Goal: Transaction & Acquisition: Book appointment/travel/reservation

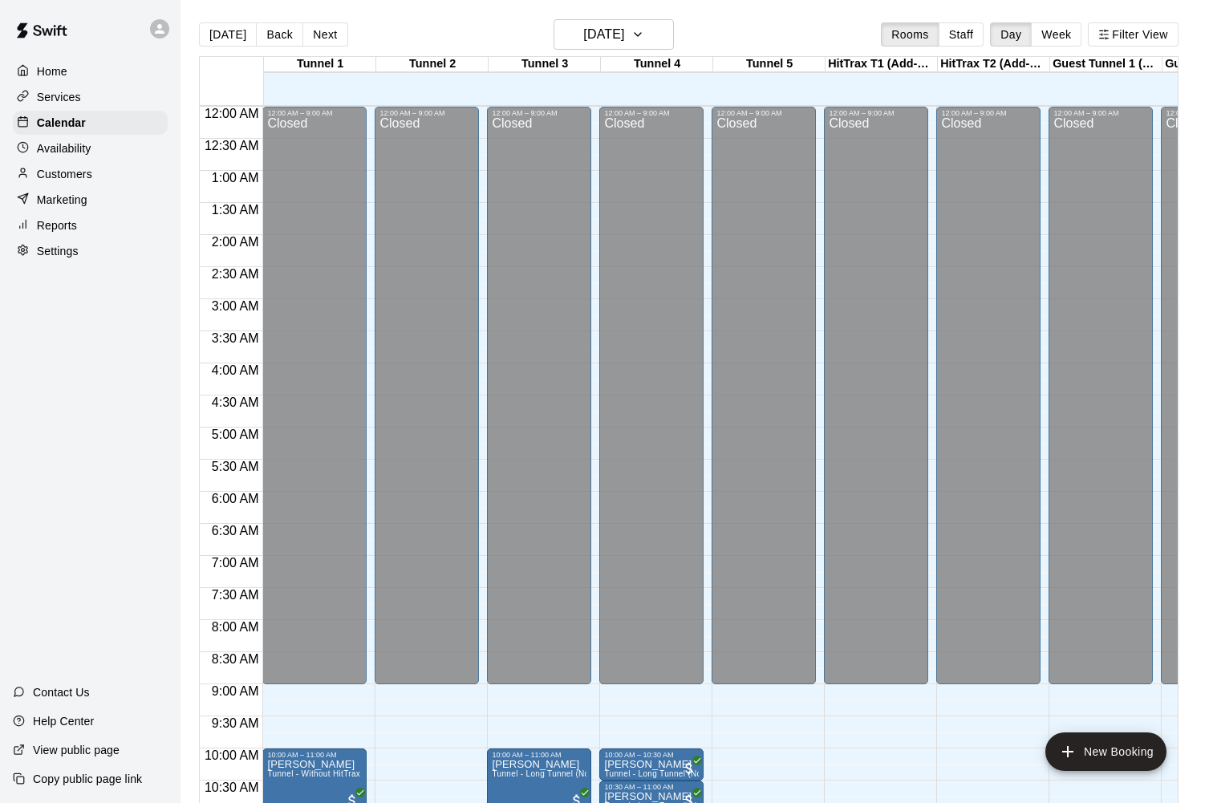
scroll to position [586, 0]
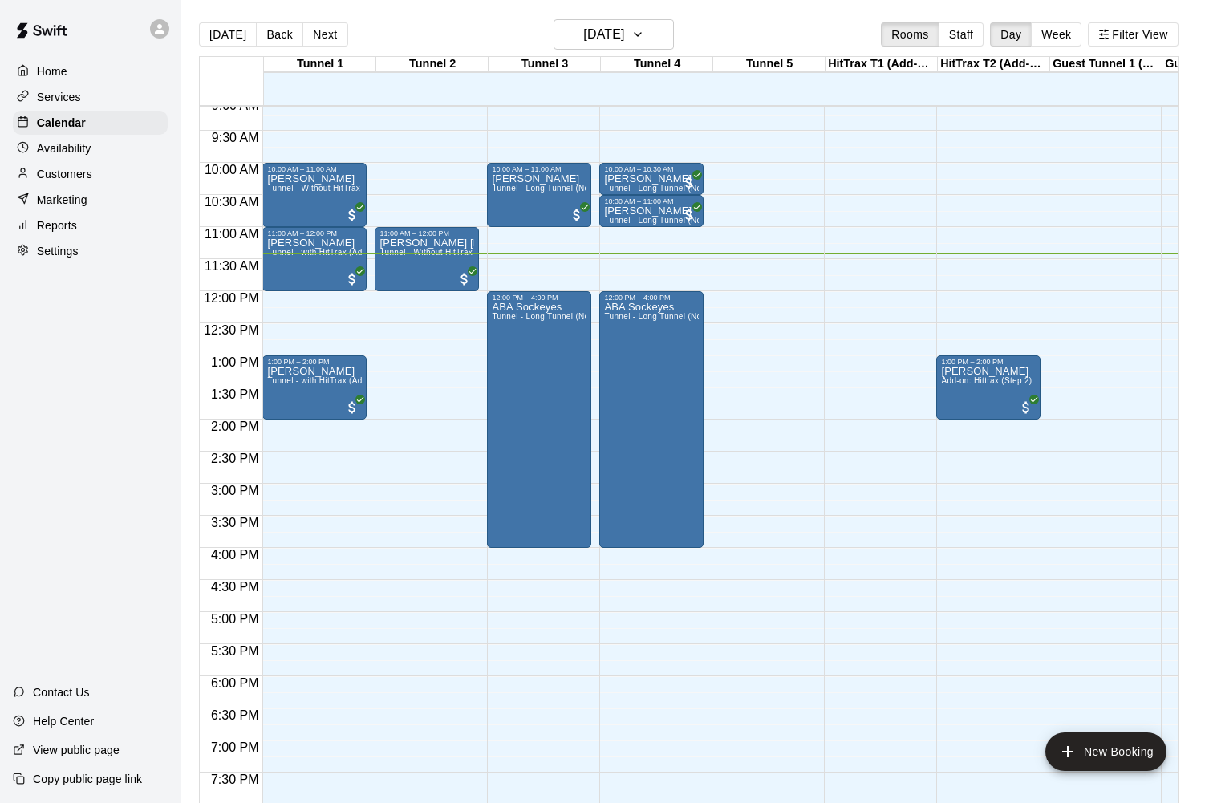
click at [328, 310] on div "12:00 AM – 9:00 AM Closed 10:00 AM – 11:00 AM [PERSON_NAME] Tunnel - Without Hi…" at bounding box center [314, 291] width 104 height 1540
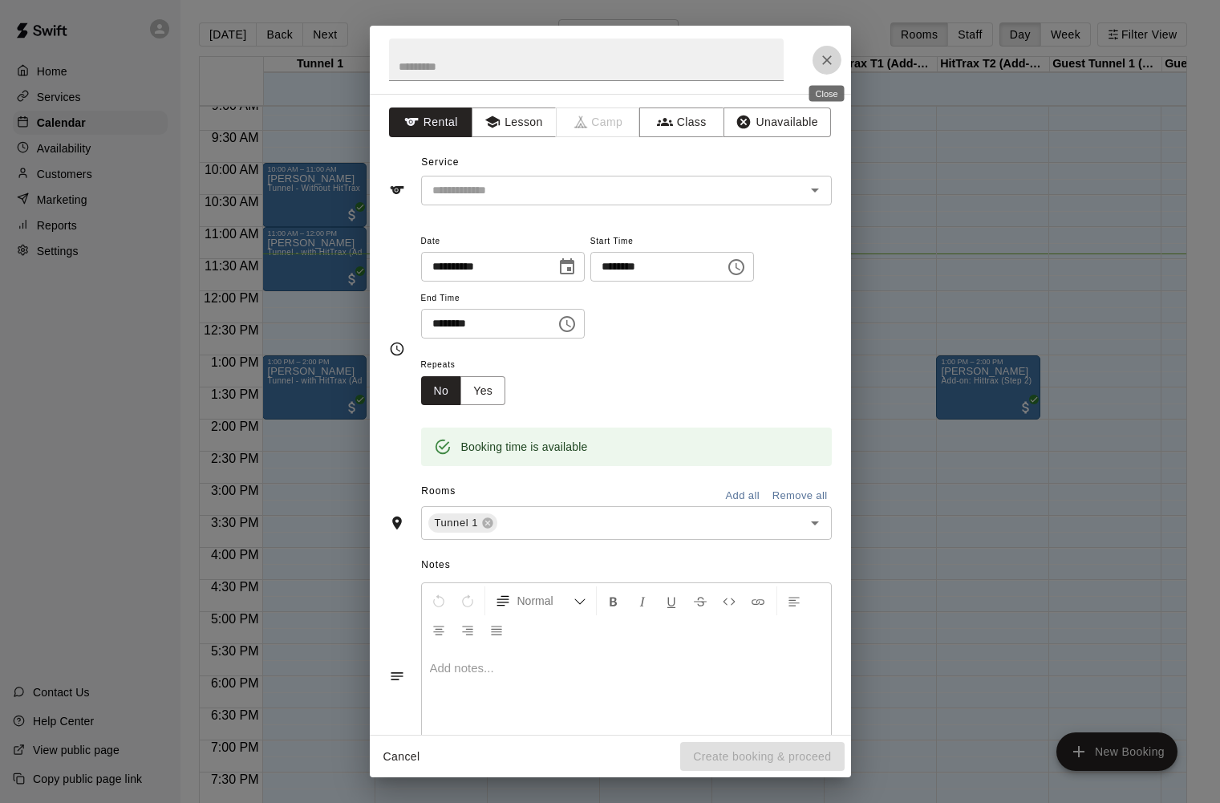
click at [827, 59] on icon "Close" at bounding box center [827, 60] width 10 height 10
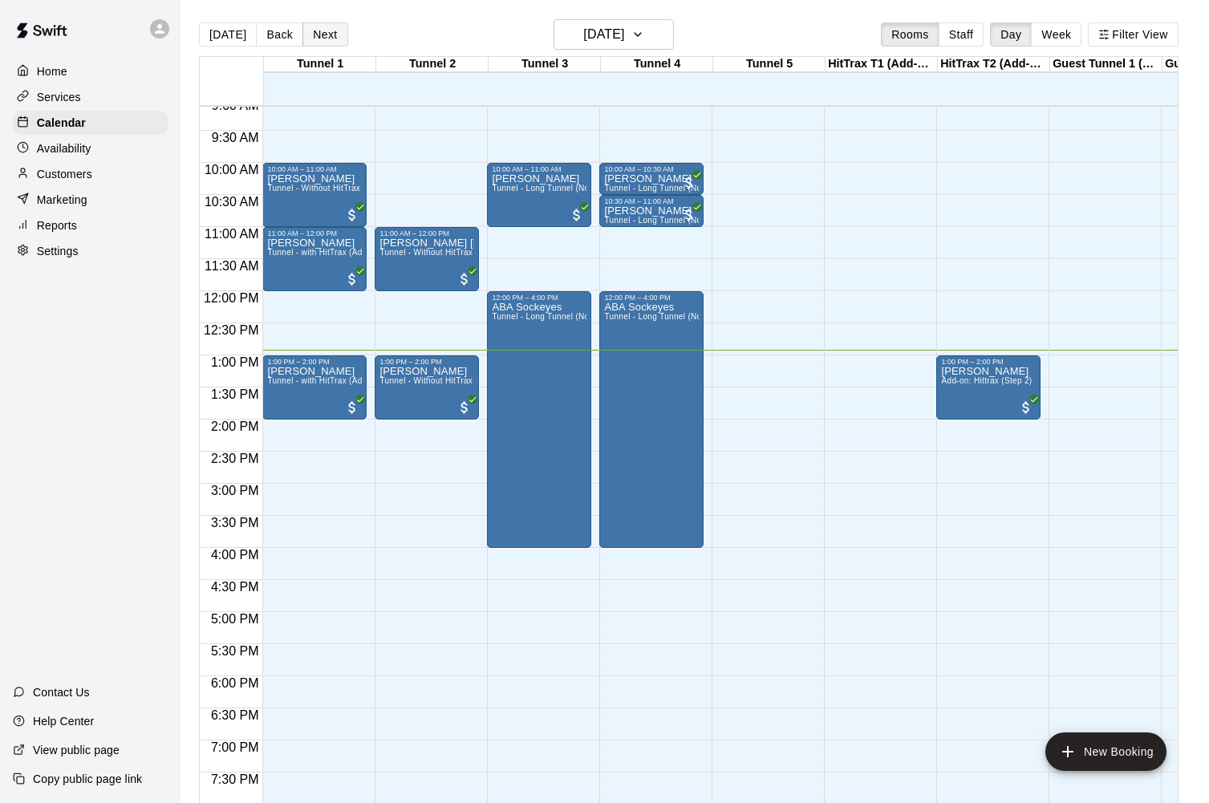
click at [316, 37] on button "Next" at bounding box center [324, 34] width 45 height 24
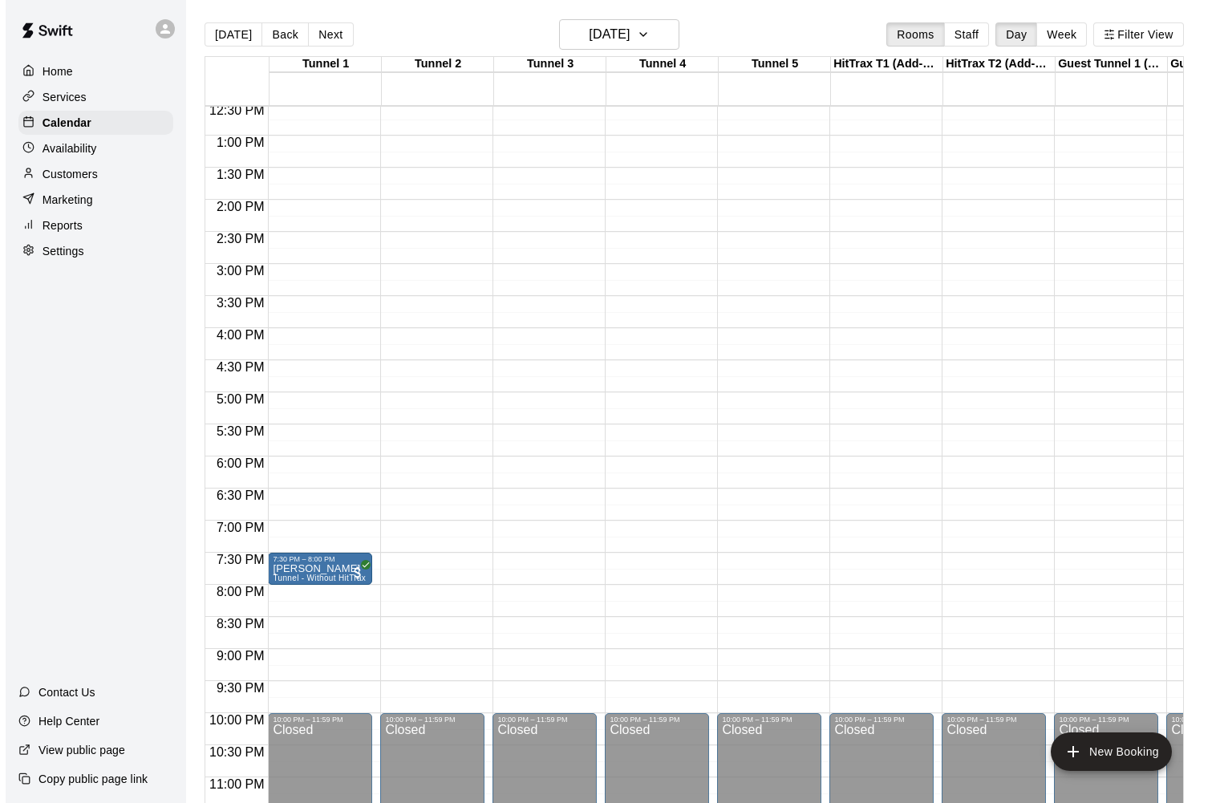
scroll to position [837, 0]
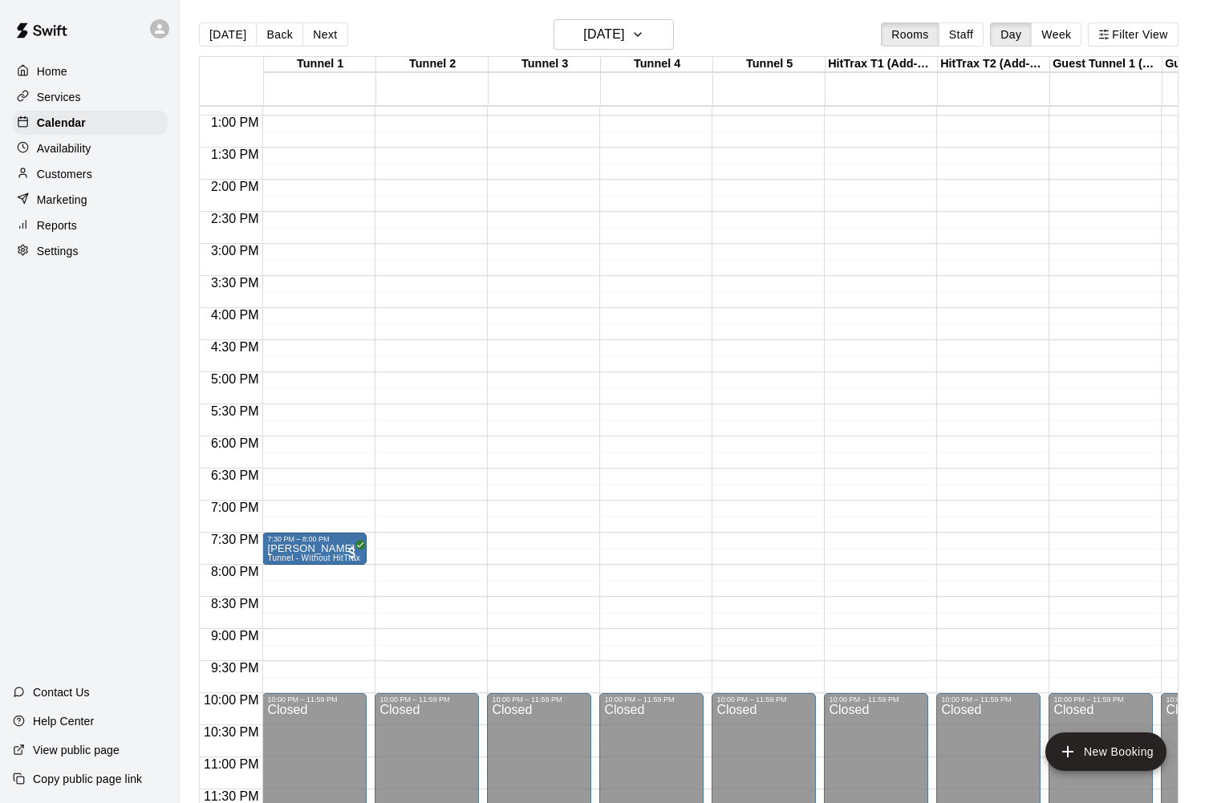
click at [540, 369] on div "12:00 AM – 11:00 AM Closed 10:00 PM – 11:59 PM Closed" at bounding box center [539, 51] width 104 height 1540
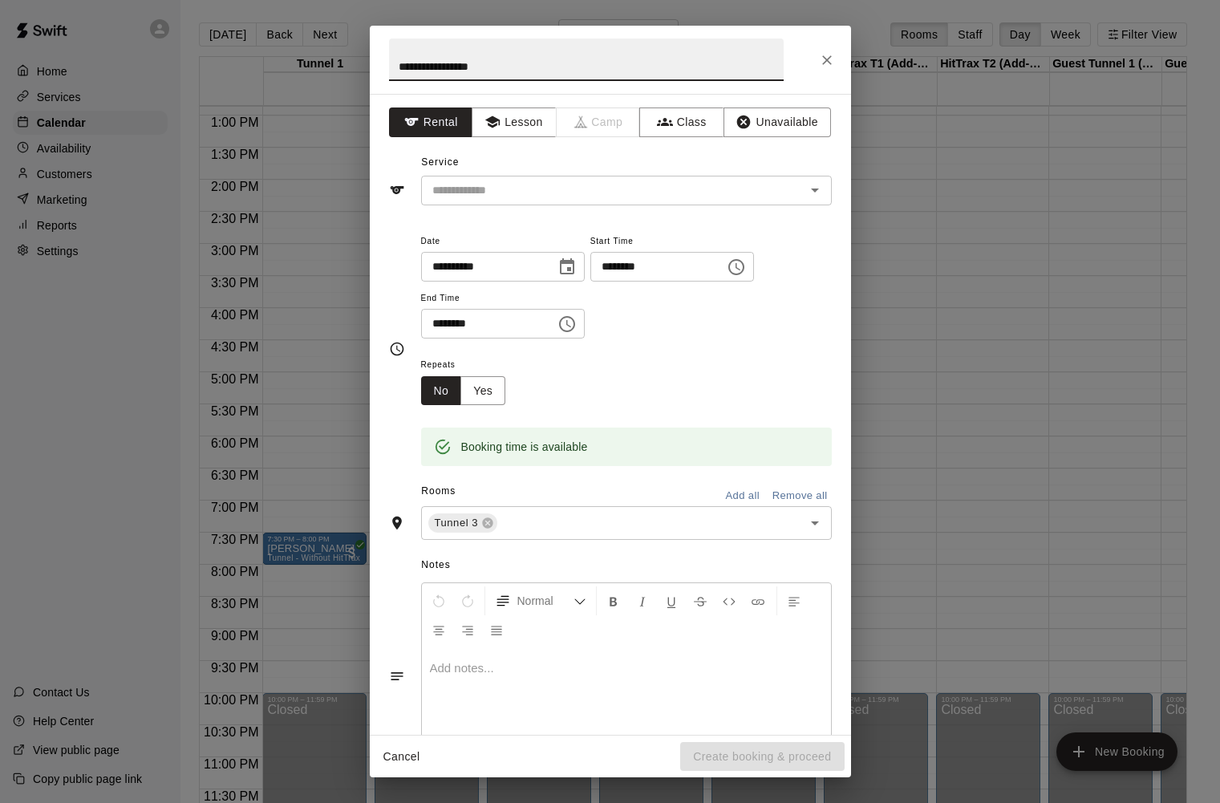
type input "**********"
click at [574, 325] on icon "Choose time, selected time is 5:30 PM" at bounding box center [566, 323] width 19 height 19
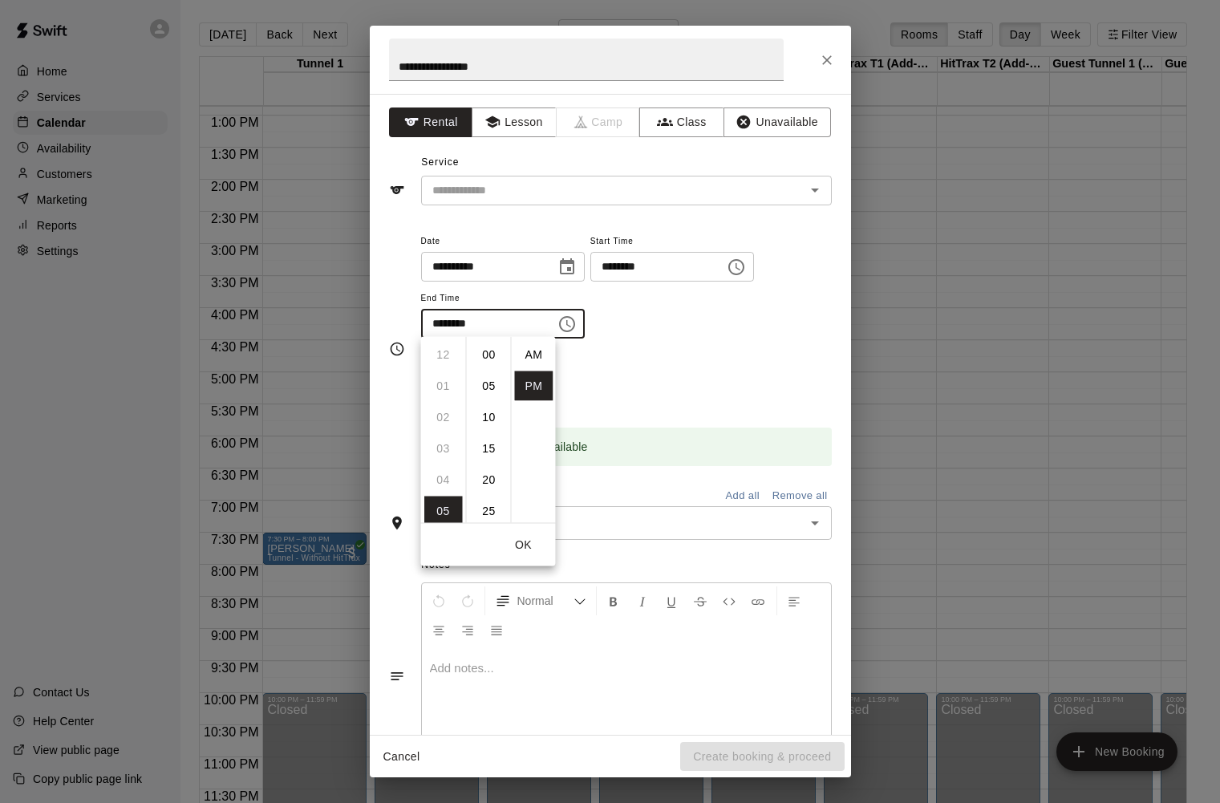
scroll to position [29, 0]
click at [442, 417] on li "07" at bounding box center [443, 418] width 39 height 30
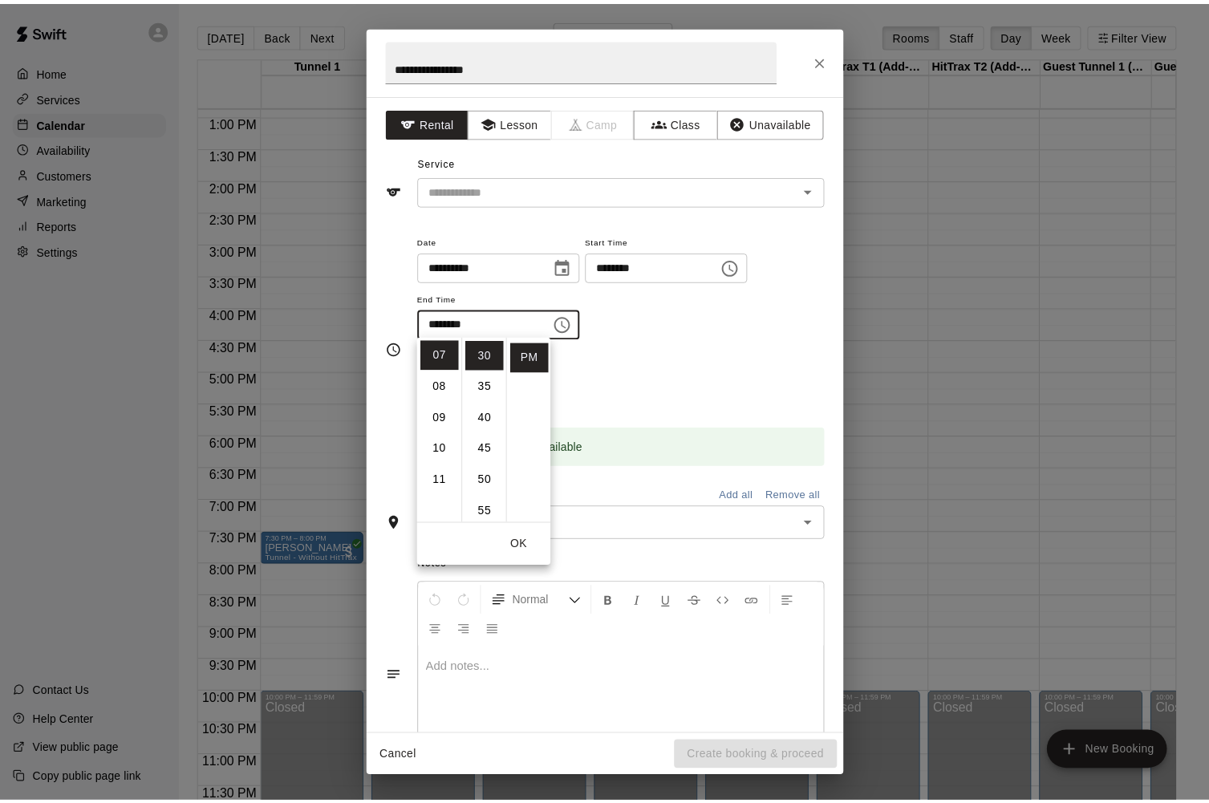
scroll to position [0, 0]
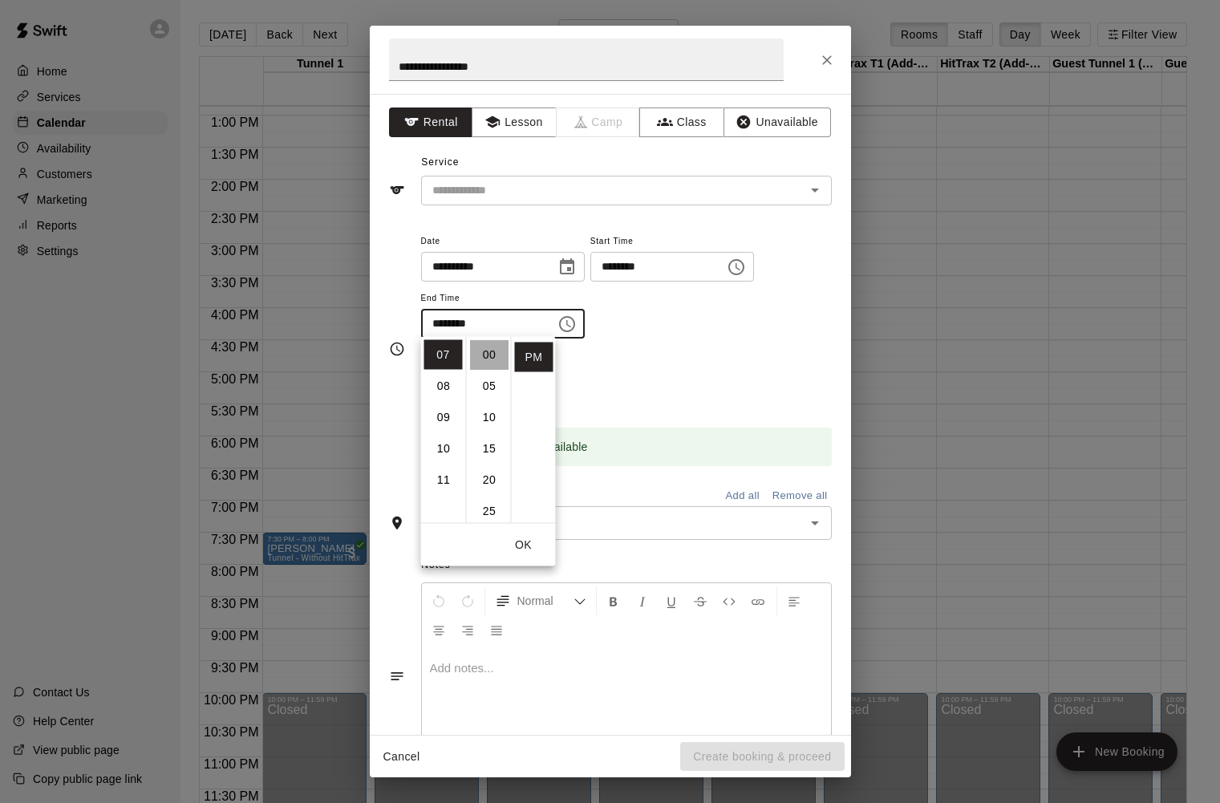
click at [495, 351] on li "00" at bounding box center [489, 355] width 39 height 30
type input "********"
click at [525, 548] on button "OK" at bounding box center [523, 545] width 51 height 30
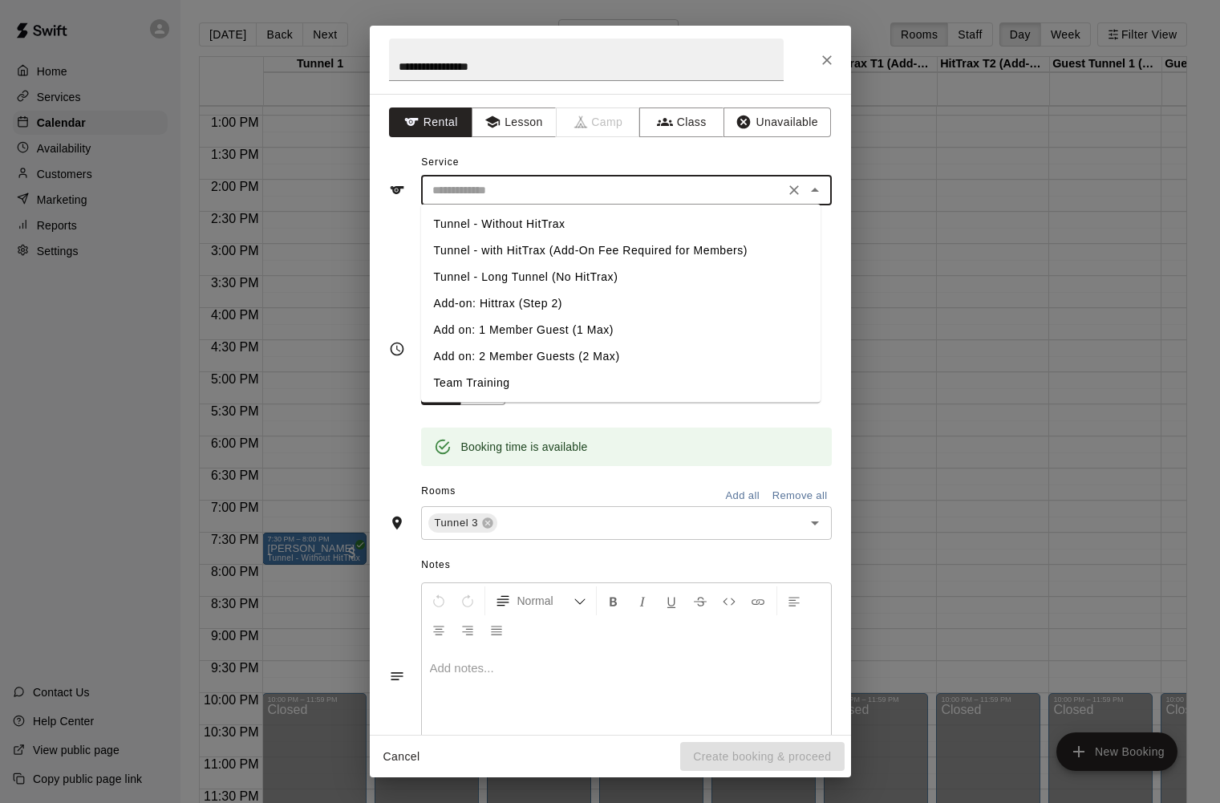
click at [605, 198] on input "text" at bounding box center [603, 190] width 354 height 20
click at [537, 278] on li "Tunnel - Long Tunnel (No HitTrax)" at bounding box center [620, 277] width 399 height 26
type input "**********"
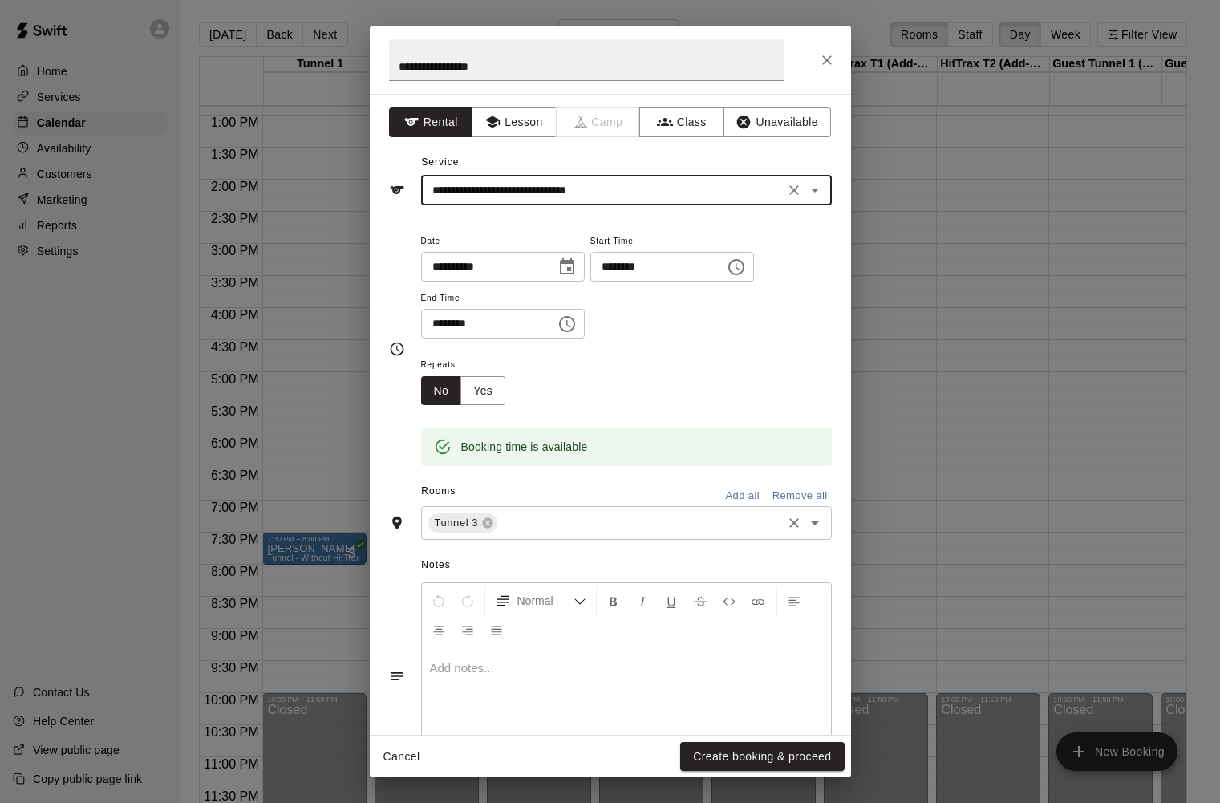
click at [565, 524] on input "text" at bounding box center [639, 523] width 279 height 20
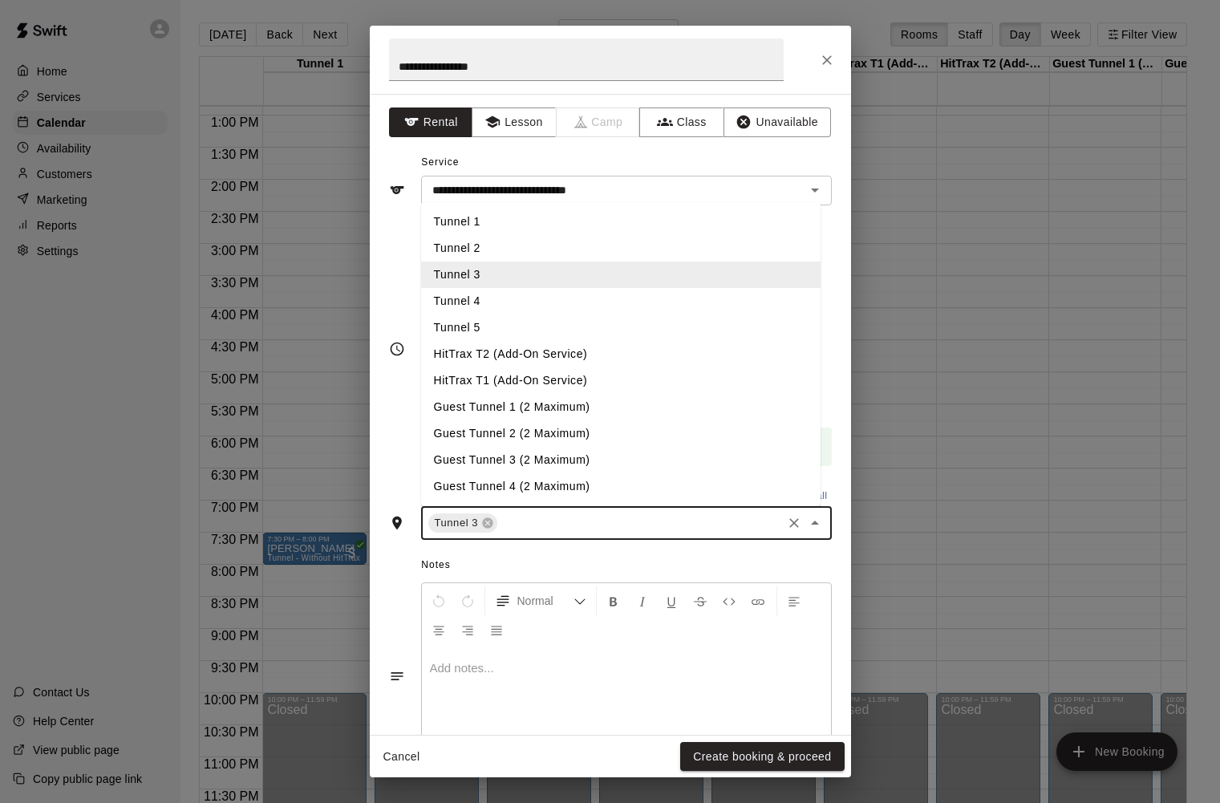
click at [481, 299] on li "Tunnel 4" at bounding box center [620, 301] width 399 height 26
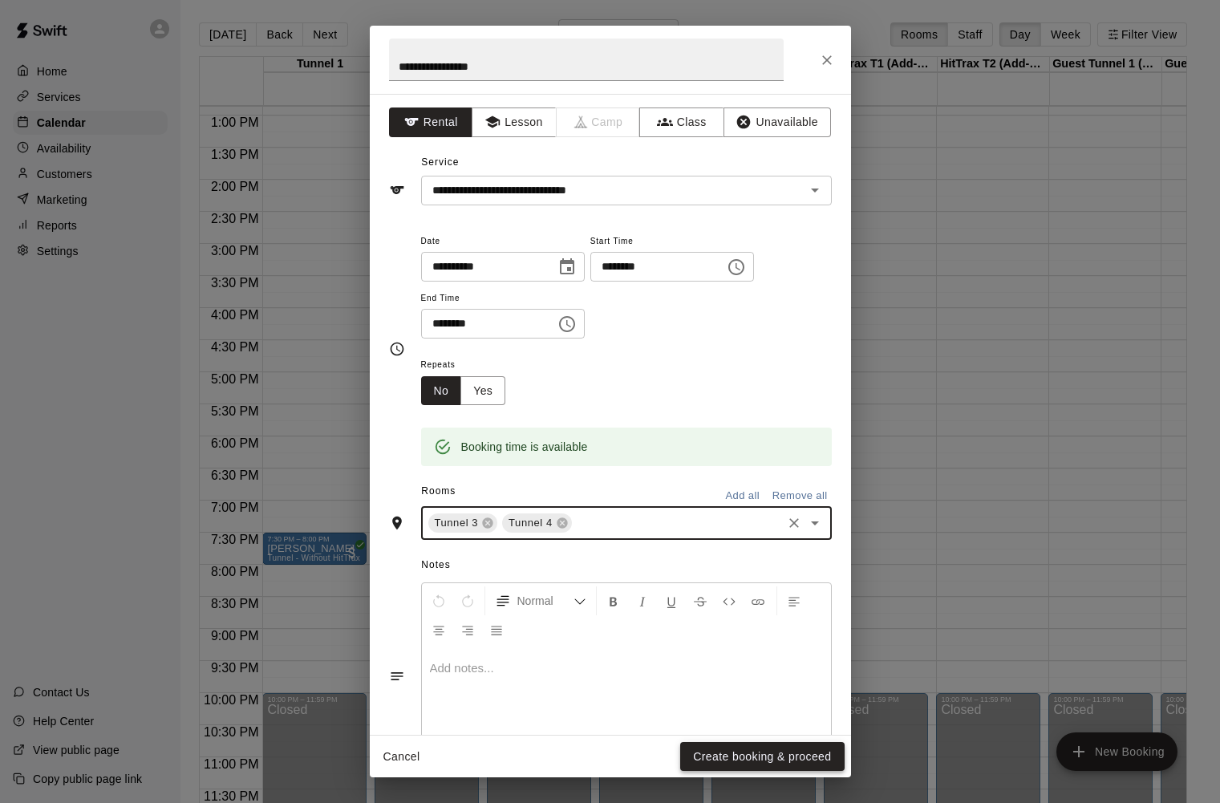
click at [729, 754] on button "Create booking & proceed" at bounding box center [762, 757] width 164 height 30
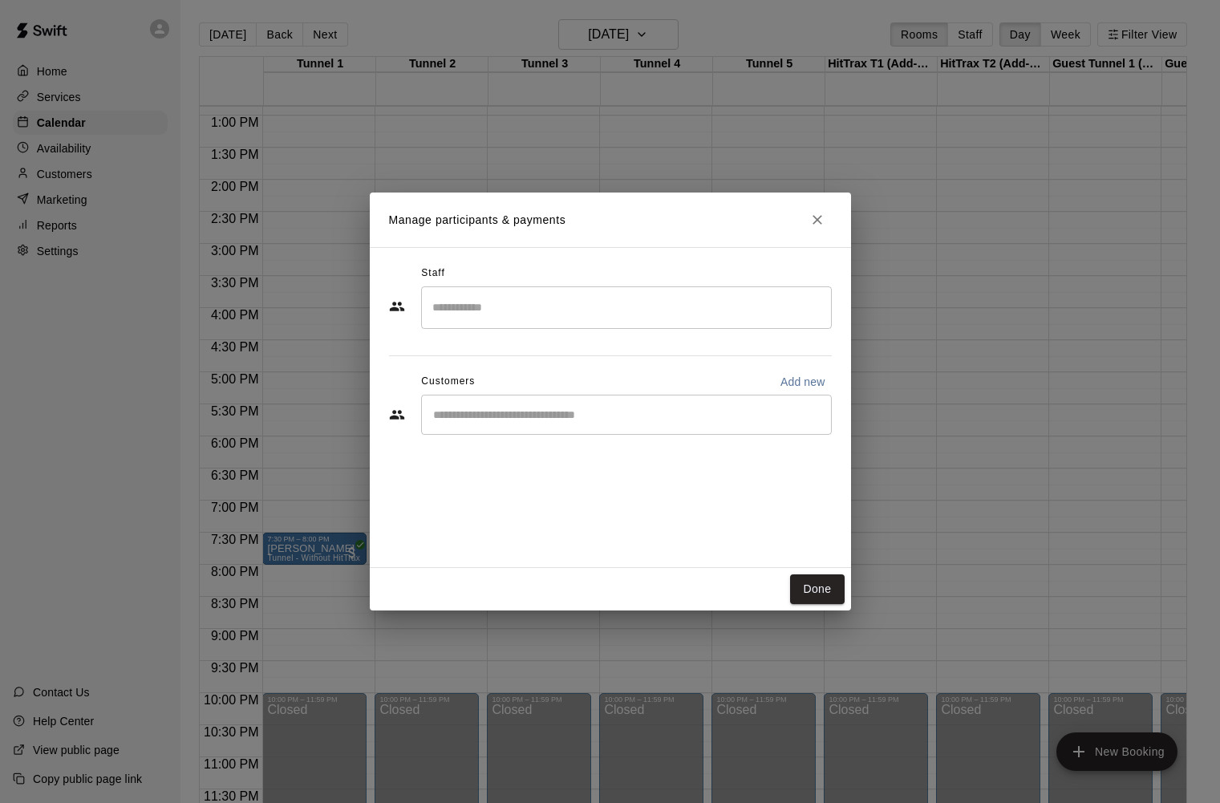
click at [569, 314] on input "Search staff" at bounding box center [626, 308] width 396 height 28
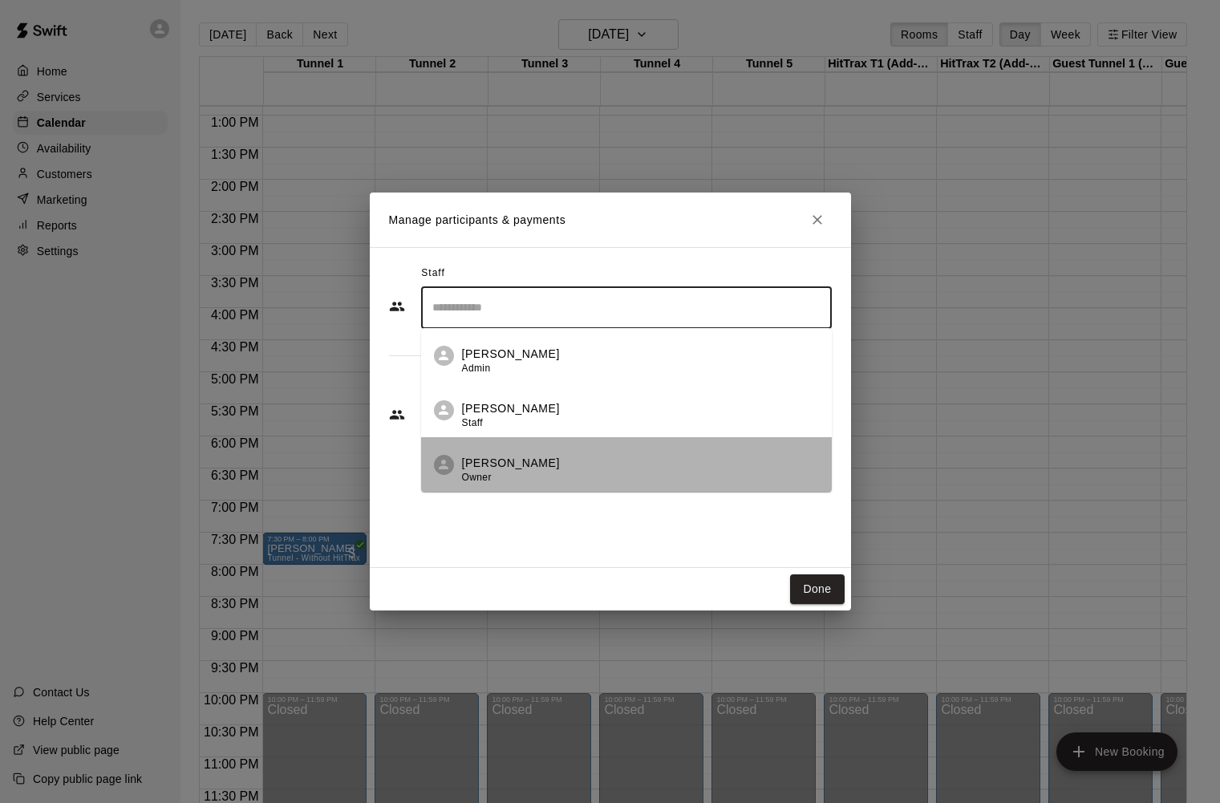
click at [543, 463] on p "[PERSON_NAME]" at bounding box center [511, 463] width 98 height 17
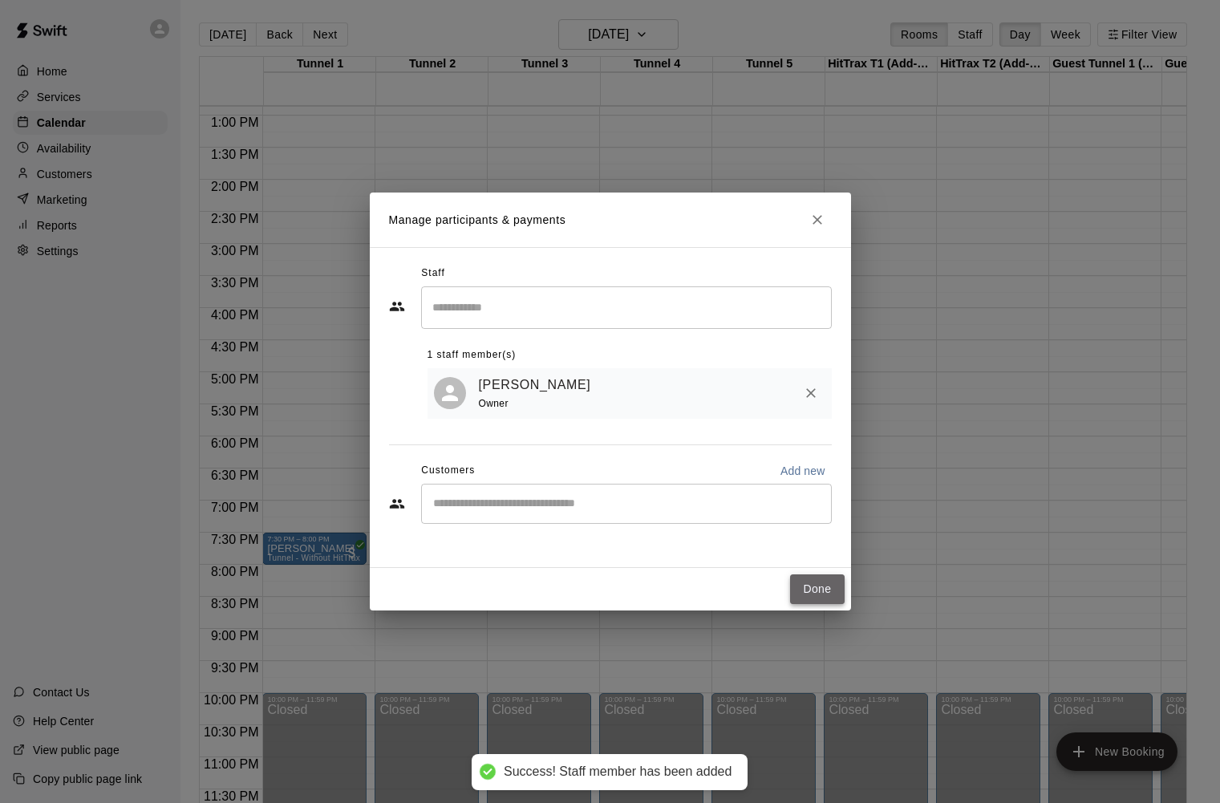
click at [805, 589] on button "Done" at bounding box center [817, 589] width 54 height 30
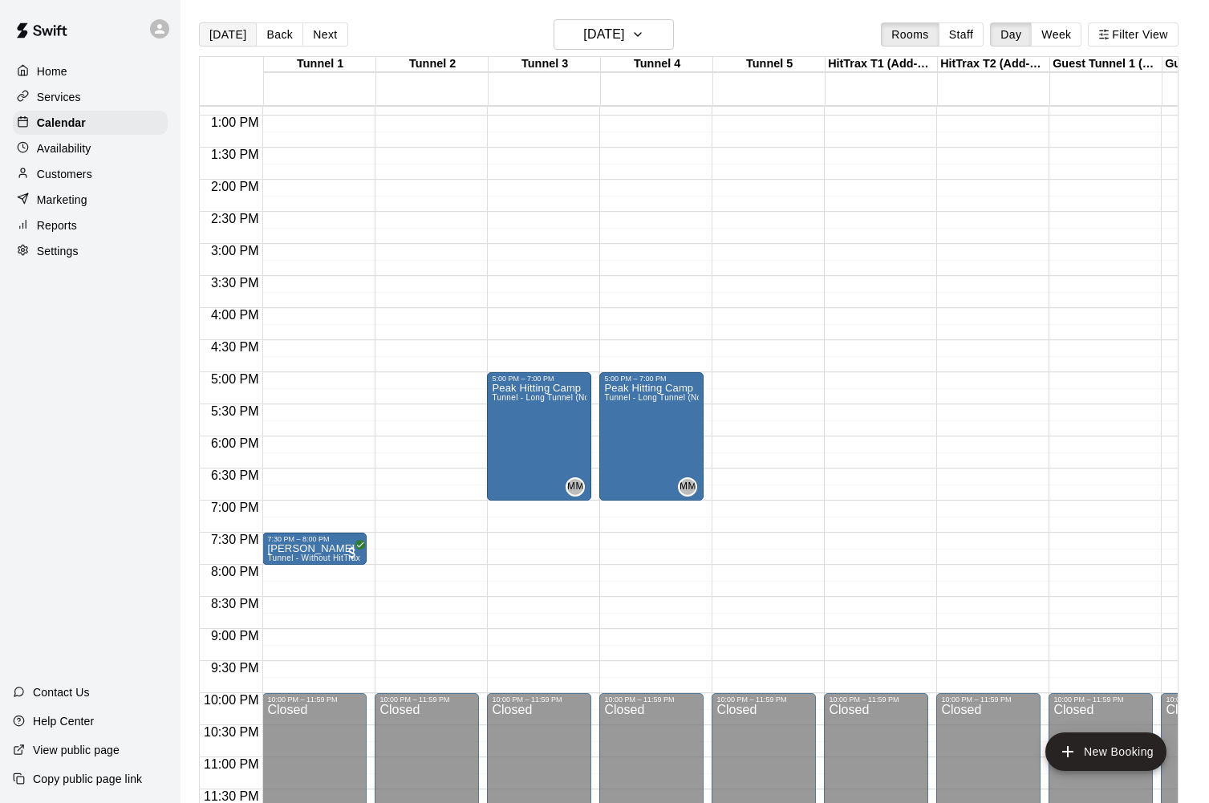
click at [235, 33] on button "[DATE]" at bounding box center [228, 34] width 58 height 24
